Goal: Complete application form

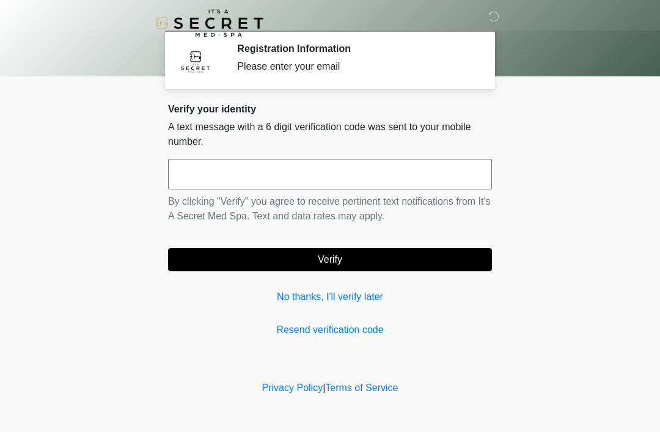
click at [353, 303] on link "No thanks, I'll verify later" at bounding box center [330, 297] width 324 height 15
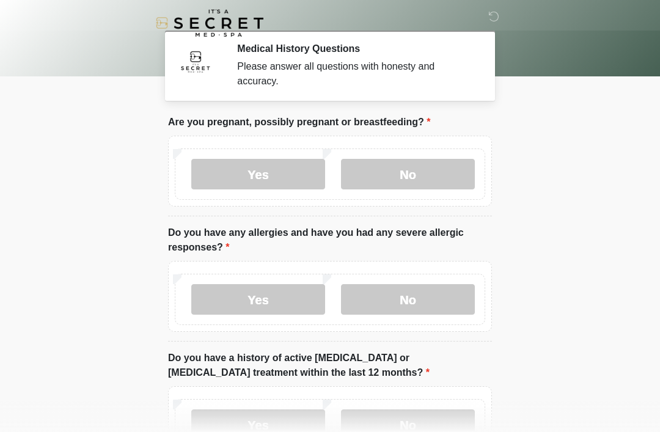
click at [419, 177] on label "No" at bounding box center [408, 174] width 134 height 31
click at [406, 301] on label "No" at bounding box center [408, 299] width 134 height 31
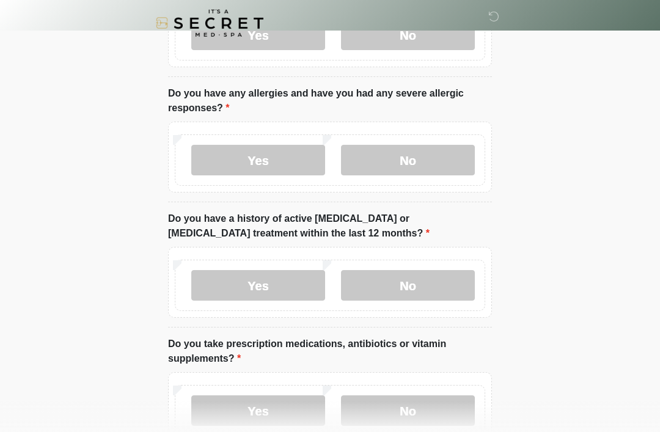
scroll to position [145, 0]
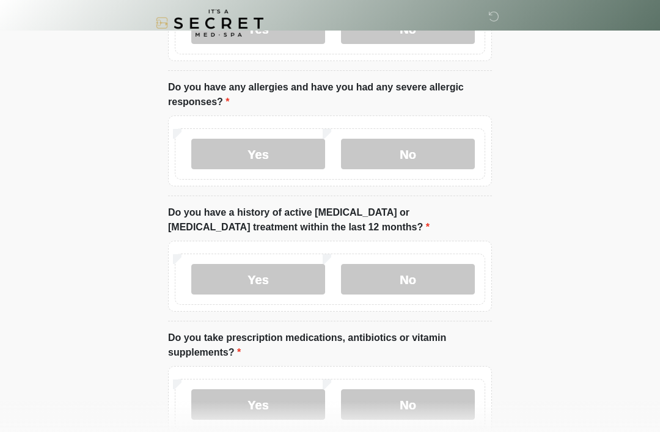
click at [433, 266] on label "No" at bounding box center [408, 279] width 134 height 31
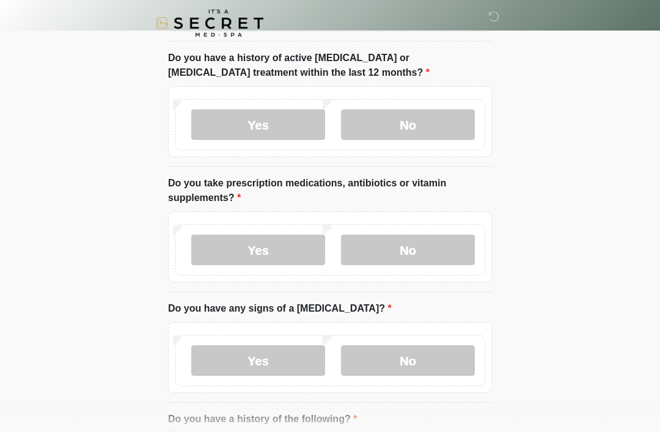
click at [431, 243] on label "No" at bounding box center [408, 250] width 134 height 31
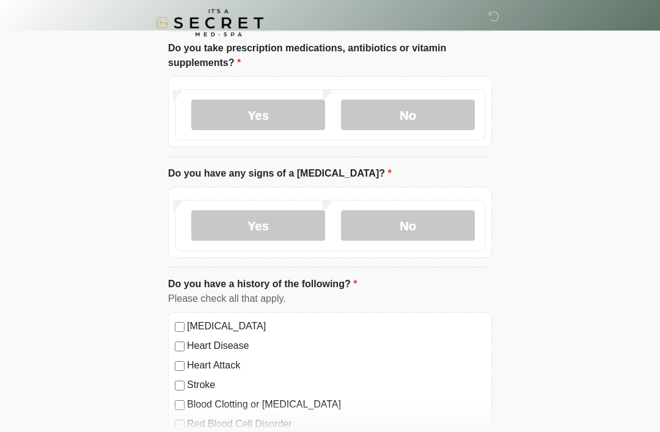
click at [422, 228] on label "No" at bounding box center [408, 226] width 134 height 31
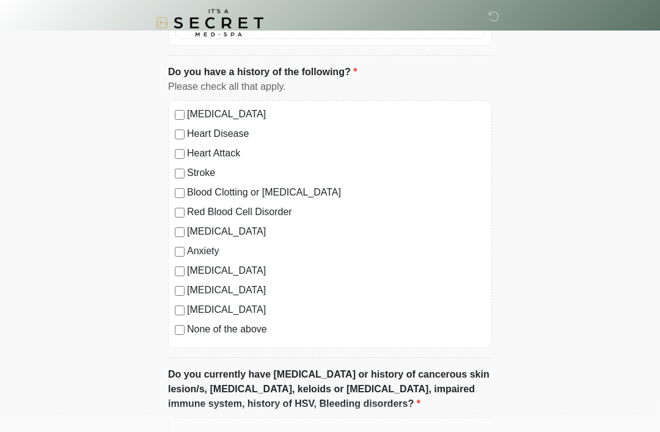
scroll to position [754, 0]
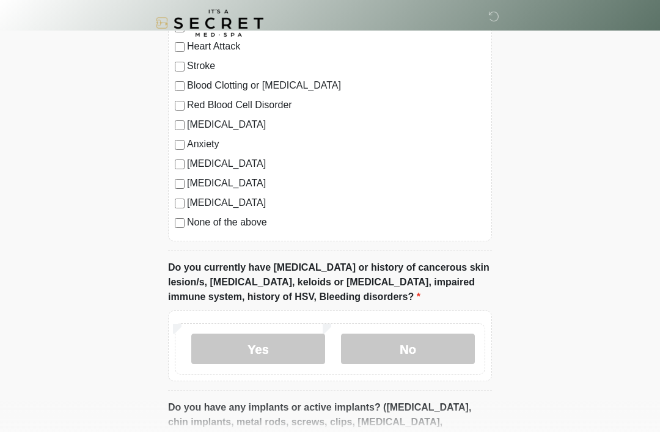
click at [178, 230] on div "[MEDICAL_DATA] Heart Disease Heart Attack Stroke Blood Clotting or [MEDICAL_DAT…" at bounding box center [330, 117] width 324 height 248
click at [171, 223] on div "[MEDICAL_DATA] Heart Disease Heart Attack Stroke Blood Clotting or [MEDICAL_DAT…" at bounding box center [330, 117] width 324 height 248
click at [391, 334] on label "No" at bounding box center [408, 349] width 134 height 31
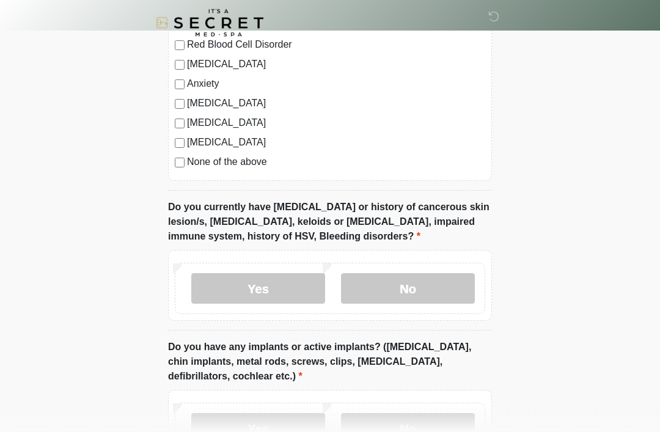
scroll to position [982, 0]
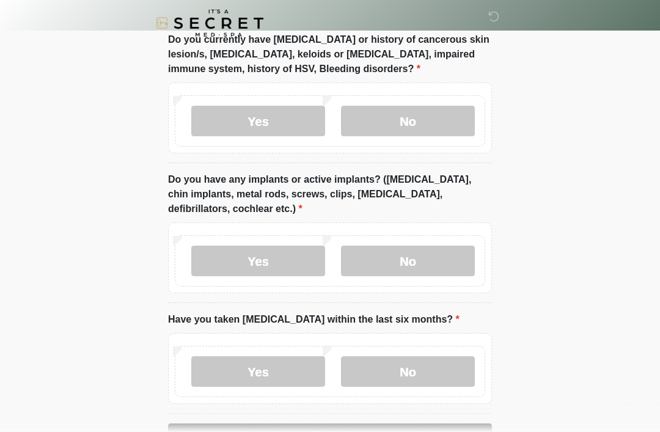
click at [423, 266] on label "No" at bounding box center [408, 261] width 134 height 31
click at [413, 356] on label "No" at bounding box center [408, 371] width 134 height 31
click at [373, 431] on button "Continue" at bounding box center [330, 435] width 324 height 23
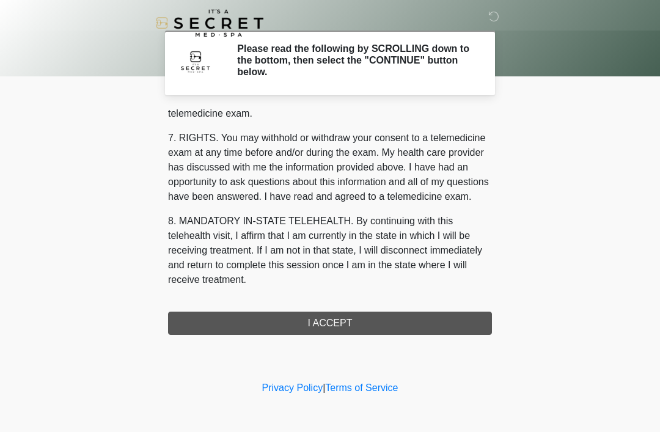
scroll to position [521, 0]
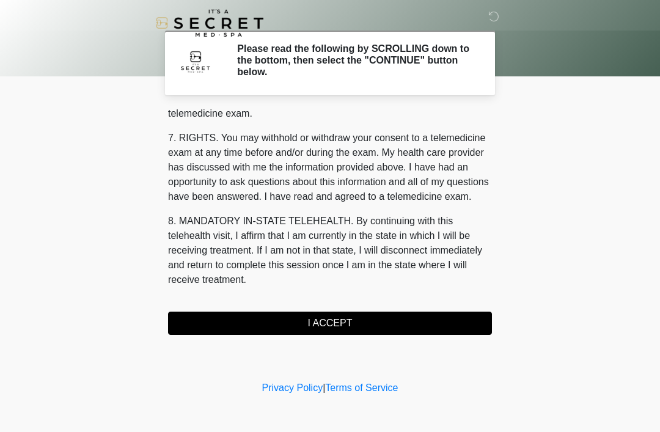
click at [316, 334] on button "I ACCEPT" at bounding box center [330, 323] width 324 height 23
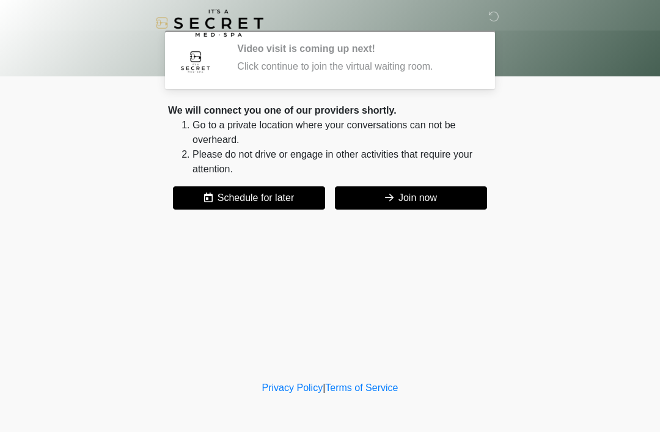
click at [433, 205] on button "Join now" at bounding box center [411, 197] width 152 height 23
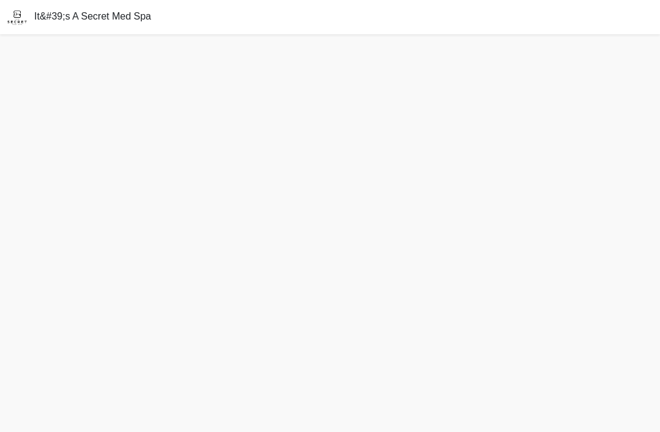
scroll to position [4, 0]
